Goal: Find specific page/section: Find specific page/section

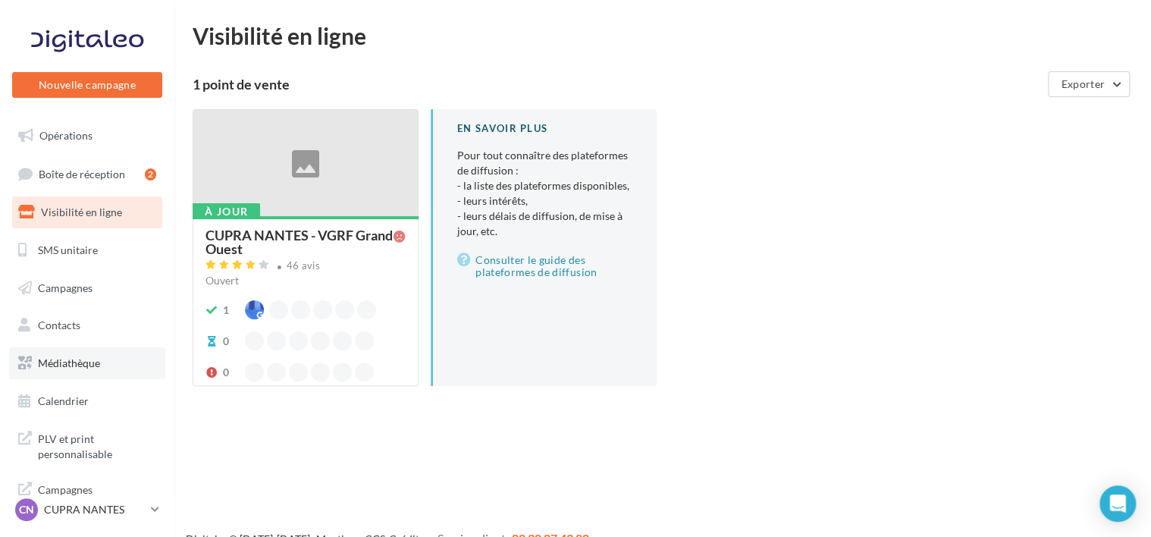
click at [80, 361] on span "Médiathèque" at bounding box center [69, 362] width 62 height 13
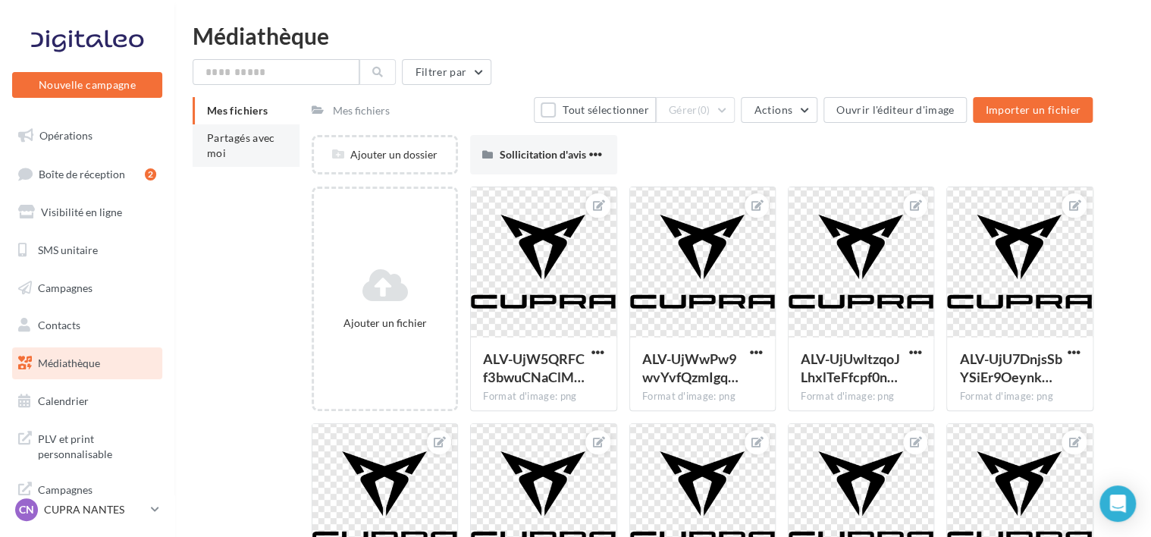
click at [249, 143] on span "Partagés avec moi" at bounding box center [241, 145] width 68 height 28
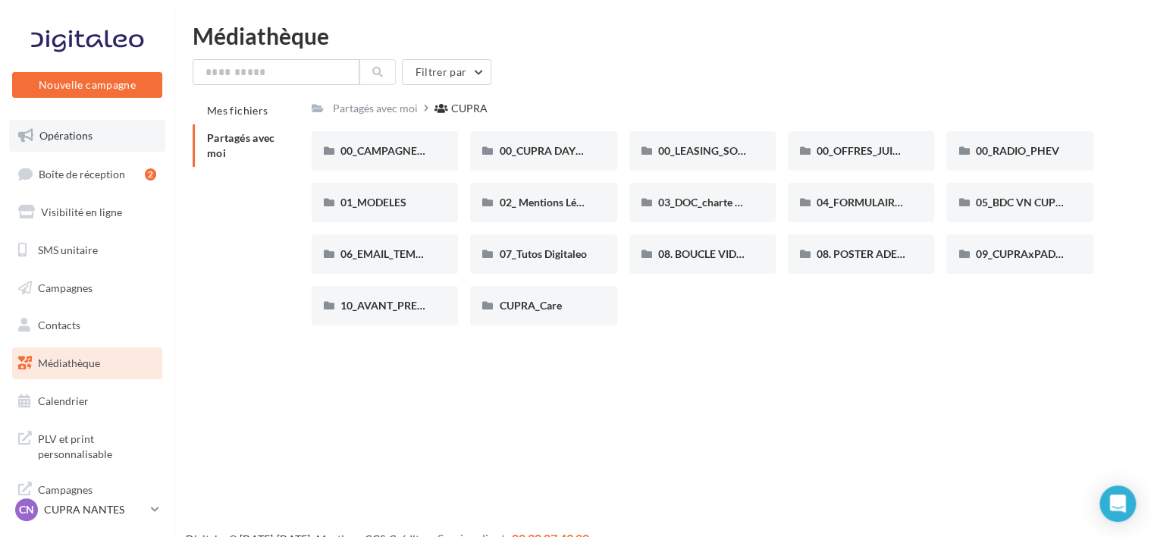
click at [73, 145] on link "Opérations" at bounding box center [87, 136] width 156 height 32
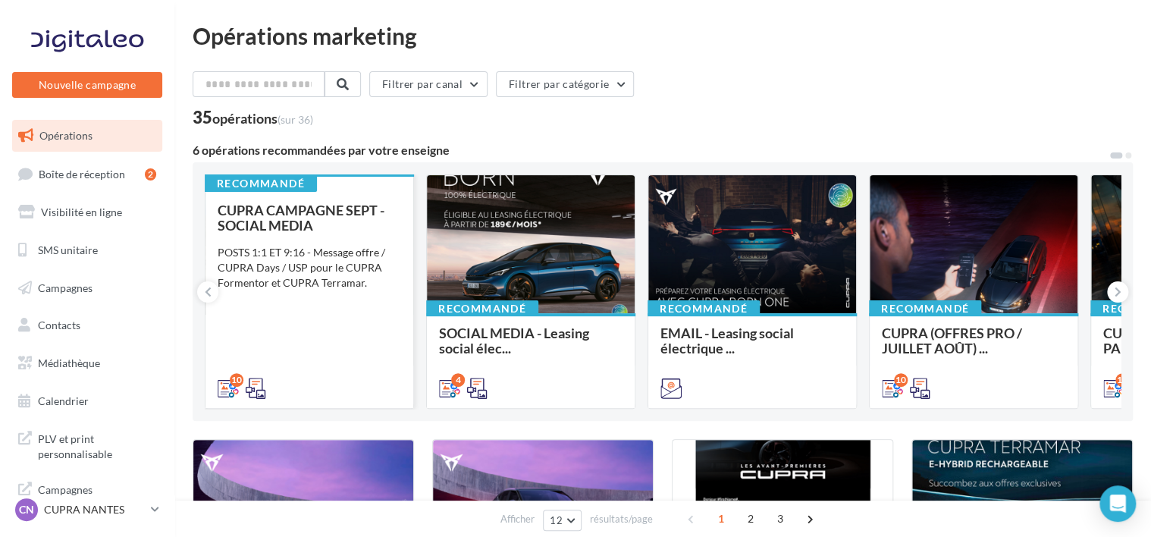
click at [285, 222] on span "CUPRA CAMPAGNE SEPT - SOCIAL MEDIA" at bounding box center [301, 218] width 167 height 32
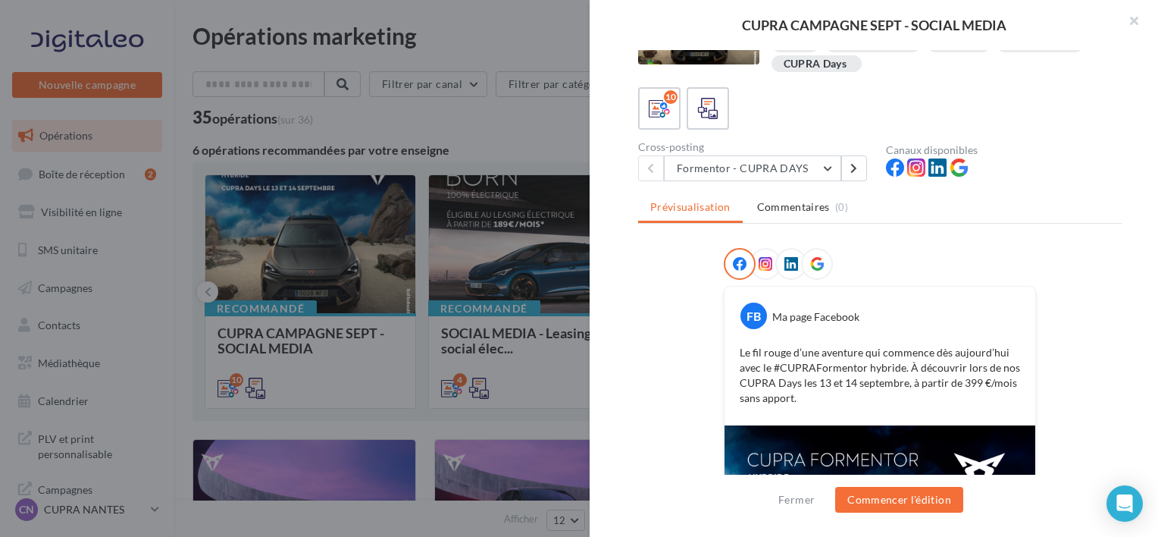
scroll to position [57, 0]
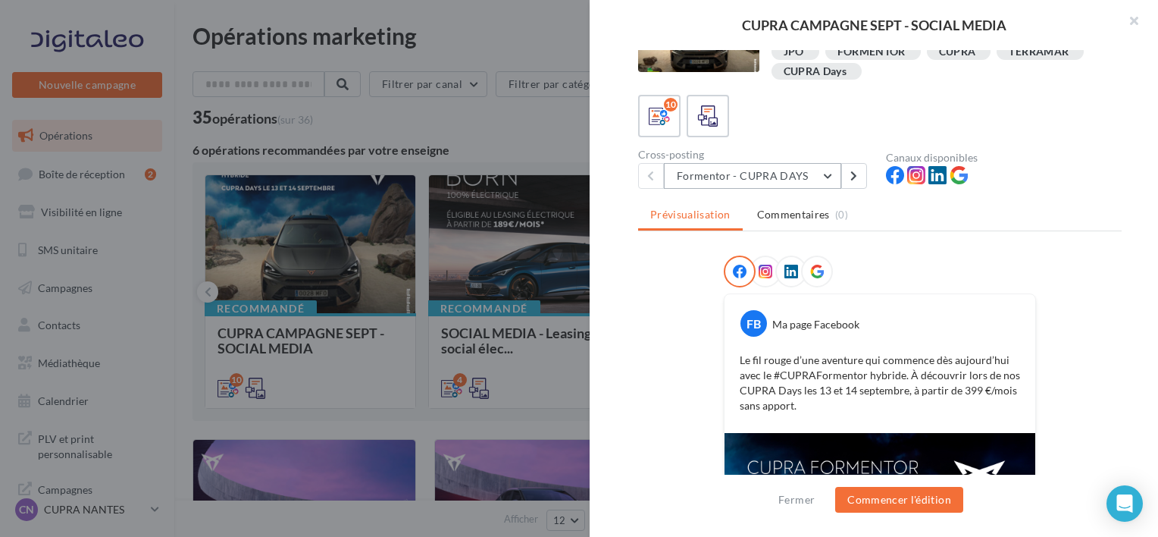
click at [809, 177] on button "Formentor - CUPRA DAYS" at bounding box center [752, 176] width 177 height 26
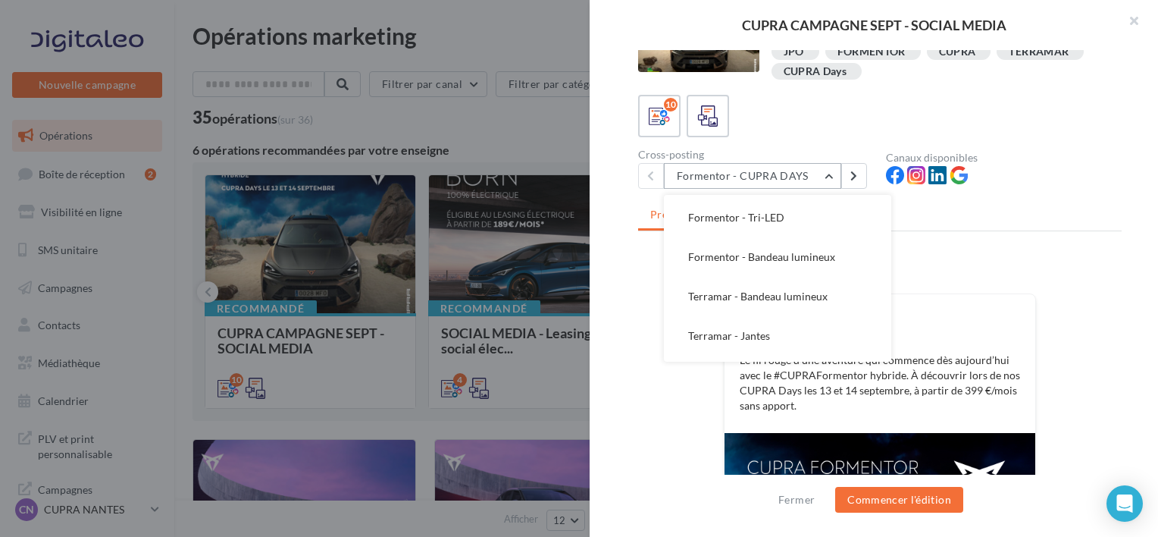
scroll to position [227, 0]
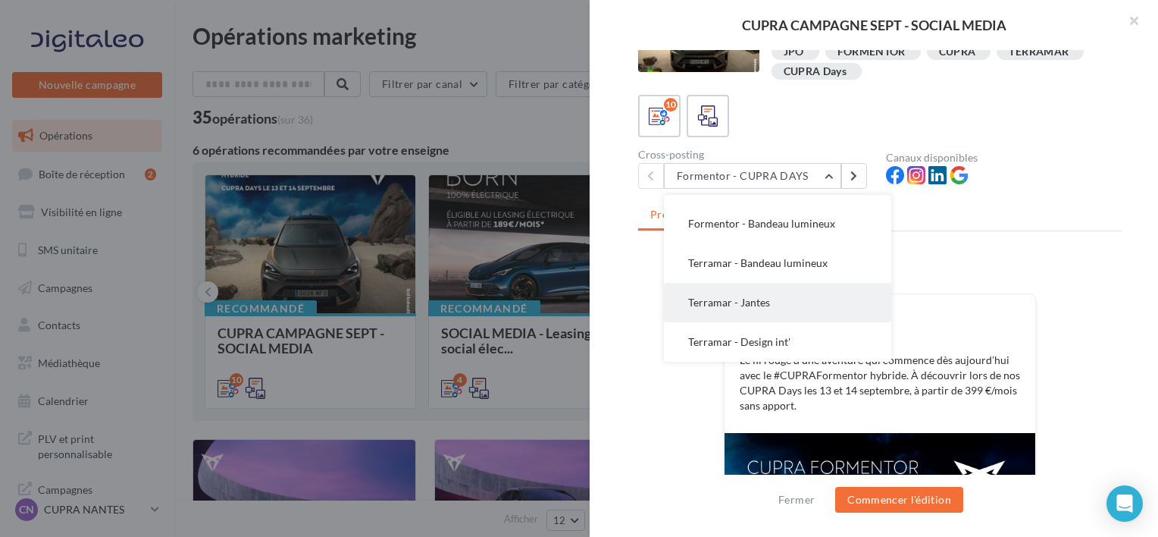
click at [771, 296] on button "Terramar - Jantes" at bounding box center [777, 302] width 227 height 39
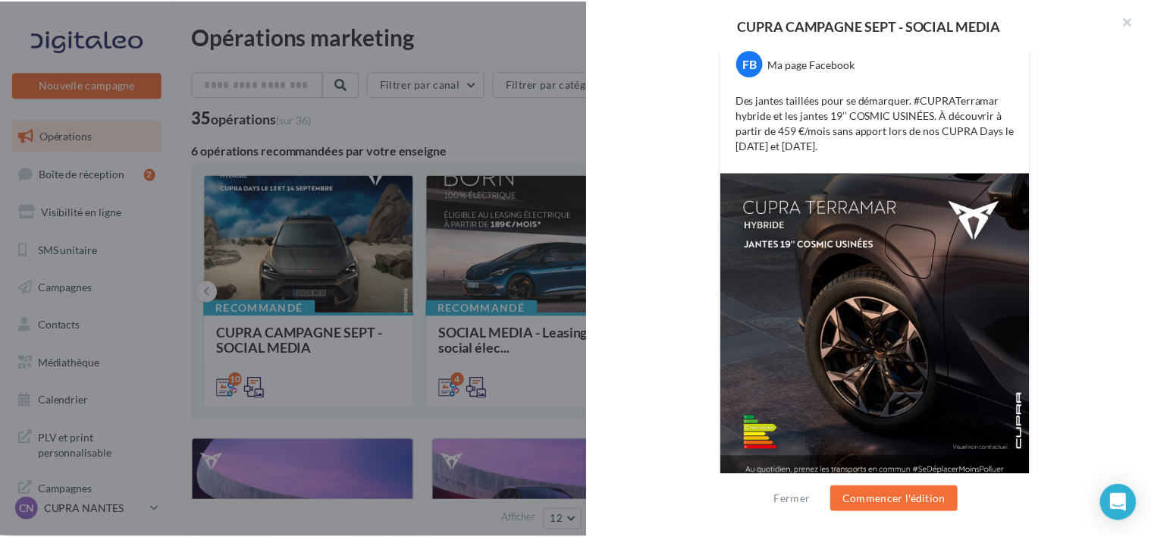
scroll to position [330, 0]
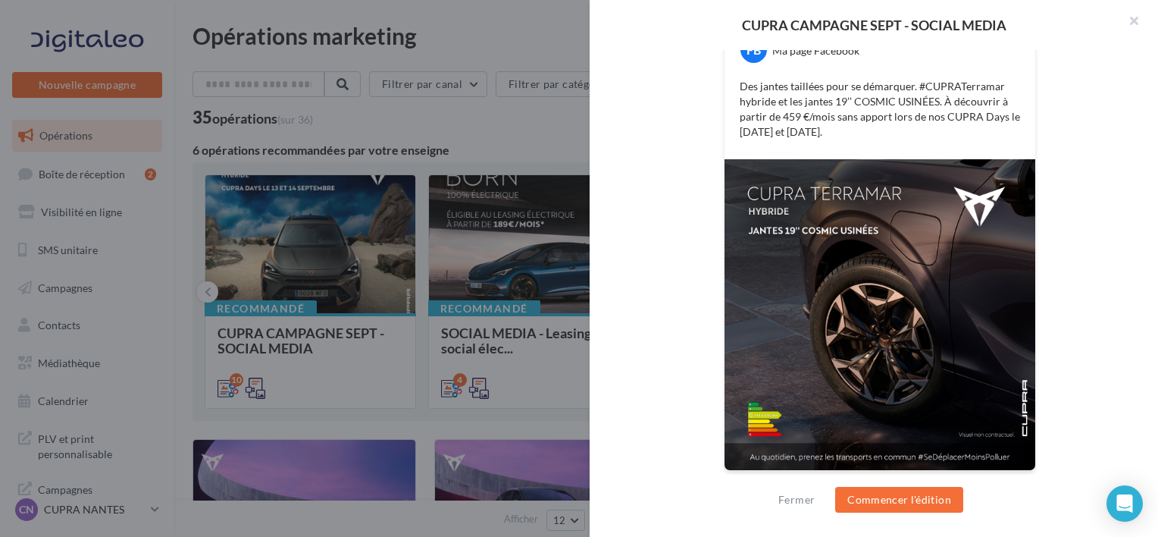
click at [522, 105] on div at bounding box center [579, 268] width 1158 height 537
